Goal: Task Accomplishment & Management: Understand process/instructions

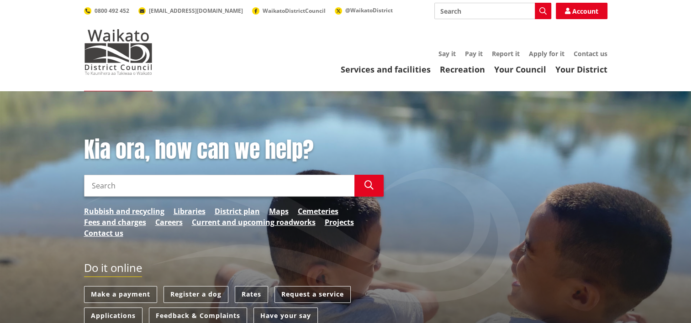
click at [250, 298] on link "Rates" at bounding box center [251, 294] width 33 height 17
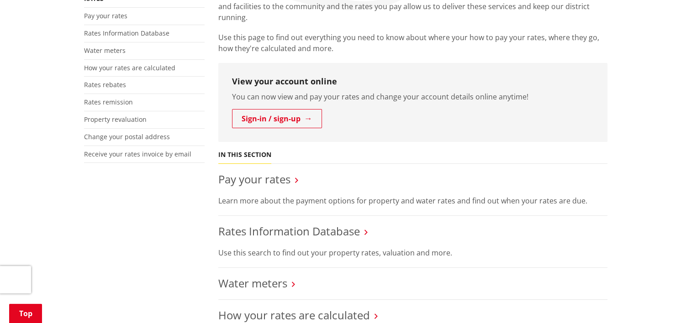
scroll to position [275, 0]
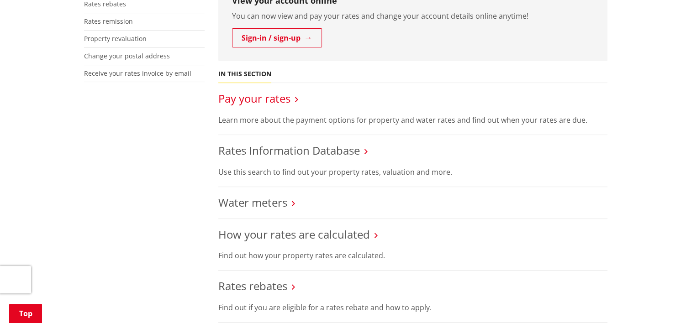
click at [257, 97] on link "Pay your rates" at bounding box center [254, 98] width 72 height 15
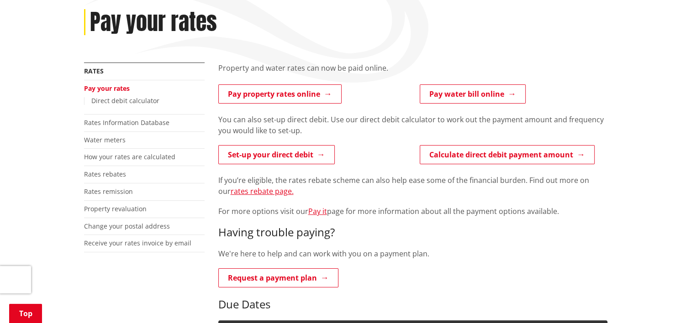
scroll to position [126, 0]
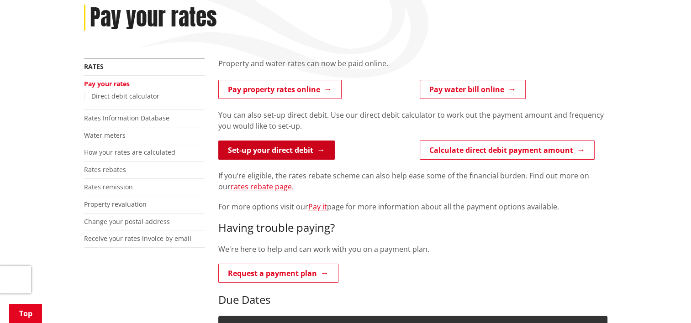
click at [276, 152] on link "Set-up your direct debit" at bounding box center [276, 150] width 116 height 19
